Goal: Check status: Check status

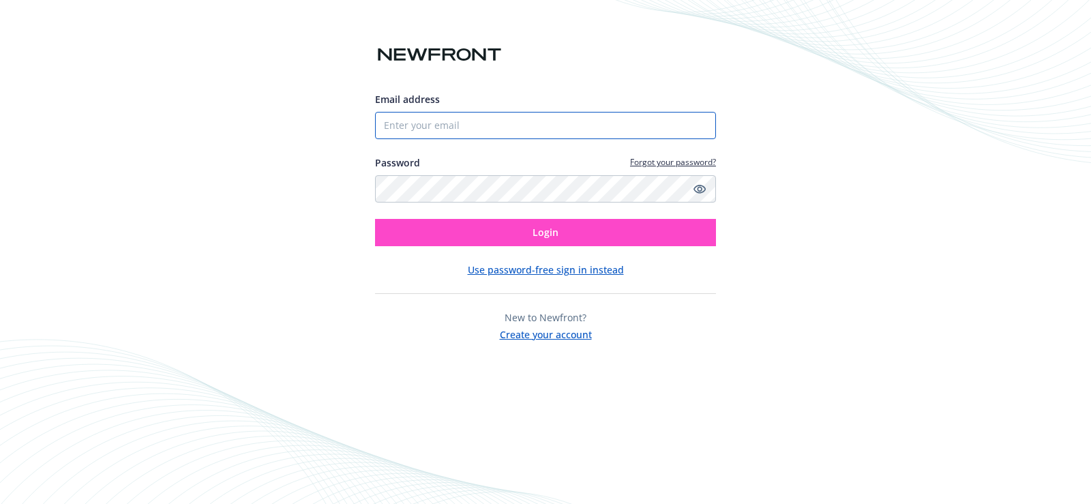
type input "[PERSON_NAME][EMAIL_ADDRESS][DOMAIN_NAME]"
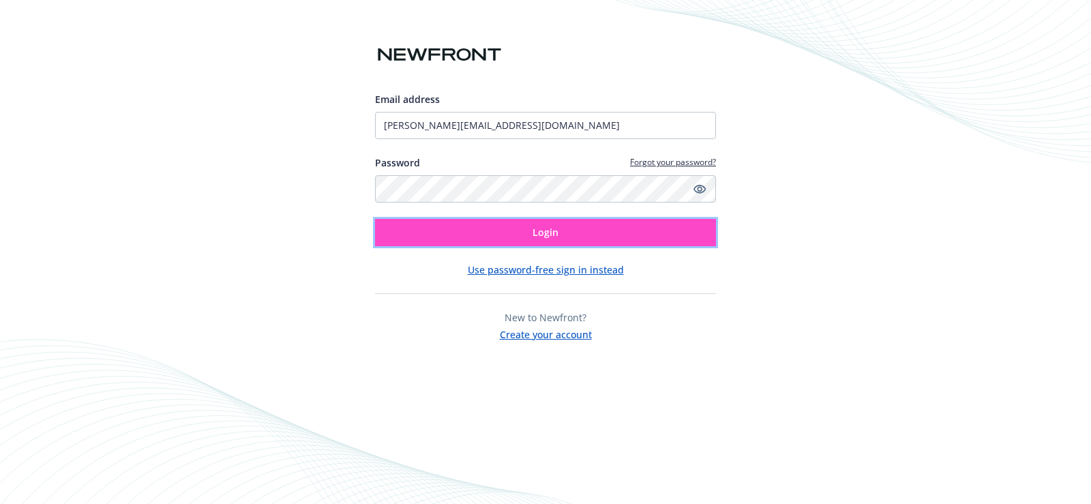
click at [563, 232] on button "Login" at bounding box center [545, 232] width 341 height 27
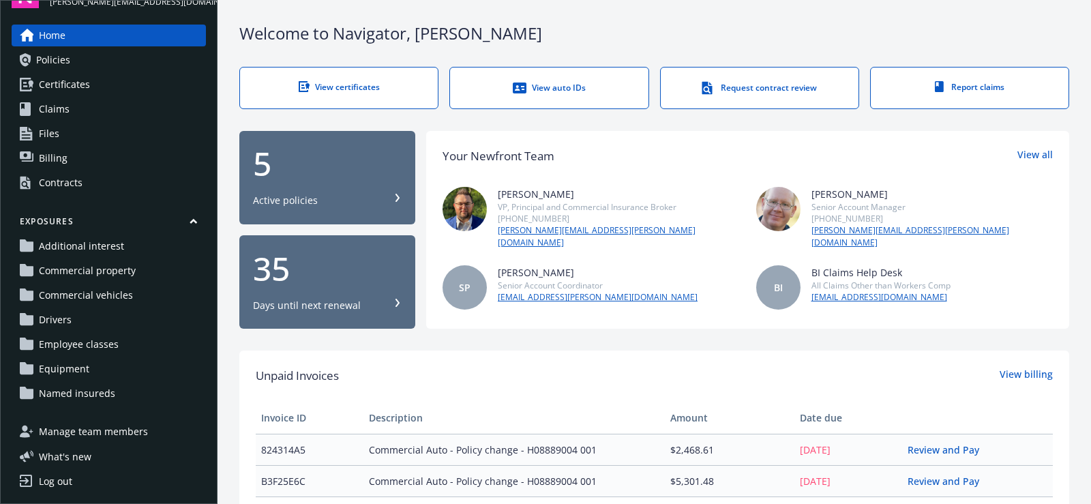
click at [553, 75] on link "View auto IDs" at bounding box center [548, 88] width 199 height 42
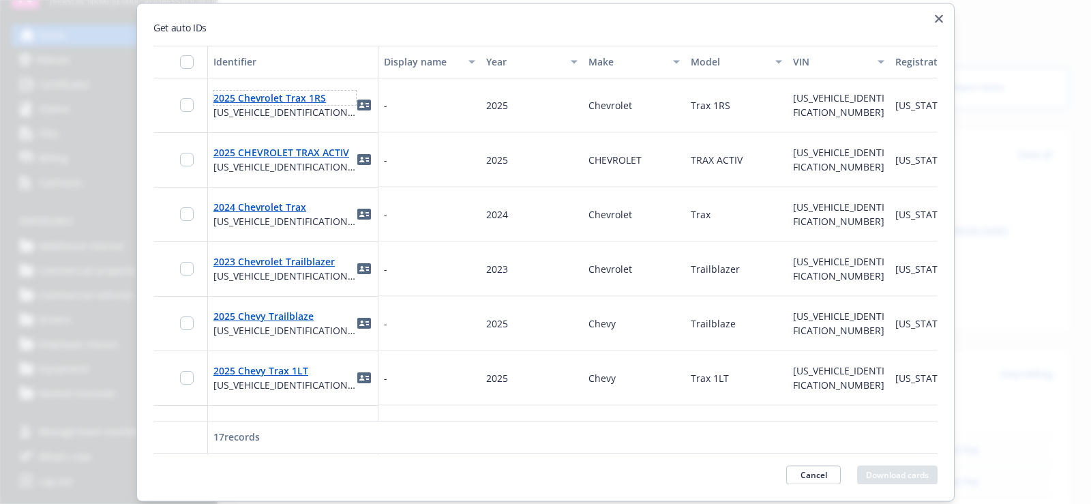
click at [306, 97] on link "2025 Chevrolet Trax 1RS" at bounding box center [269, 97] width 112 height 13
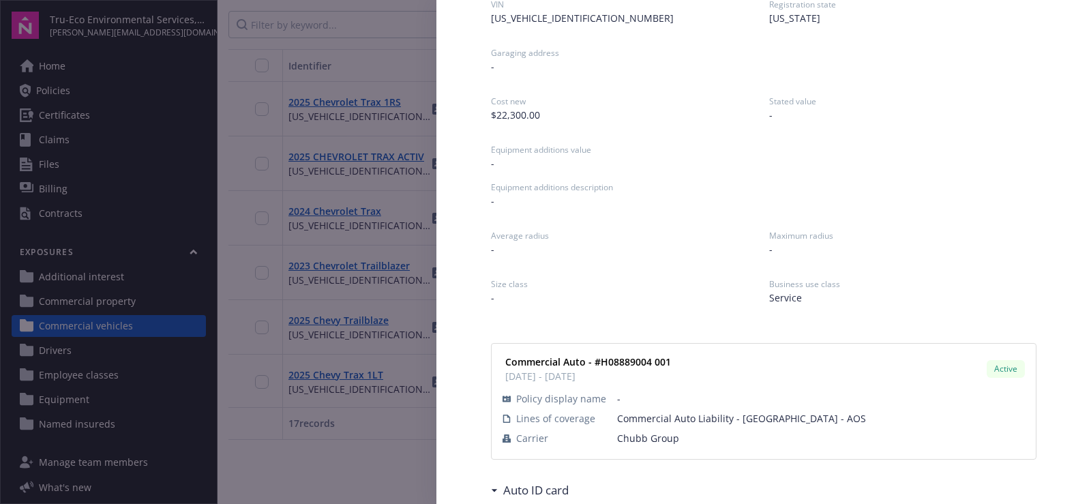
scroll to position [232, 0]
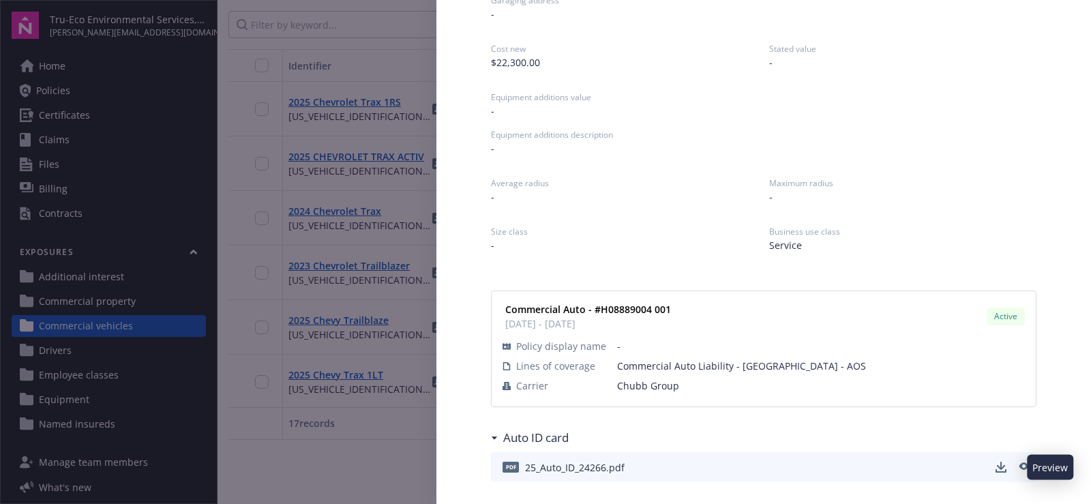
click at [1017, 463] on icon "preview" at bounding box center [1023, 467] width 12 height 10
